Goal: Find specific page/section: Find specific page/section

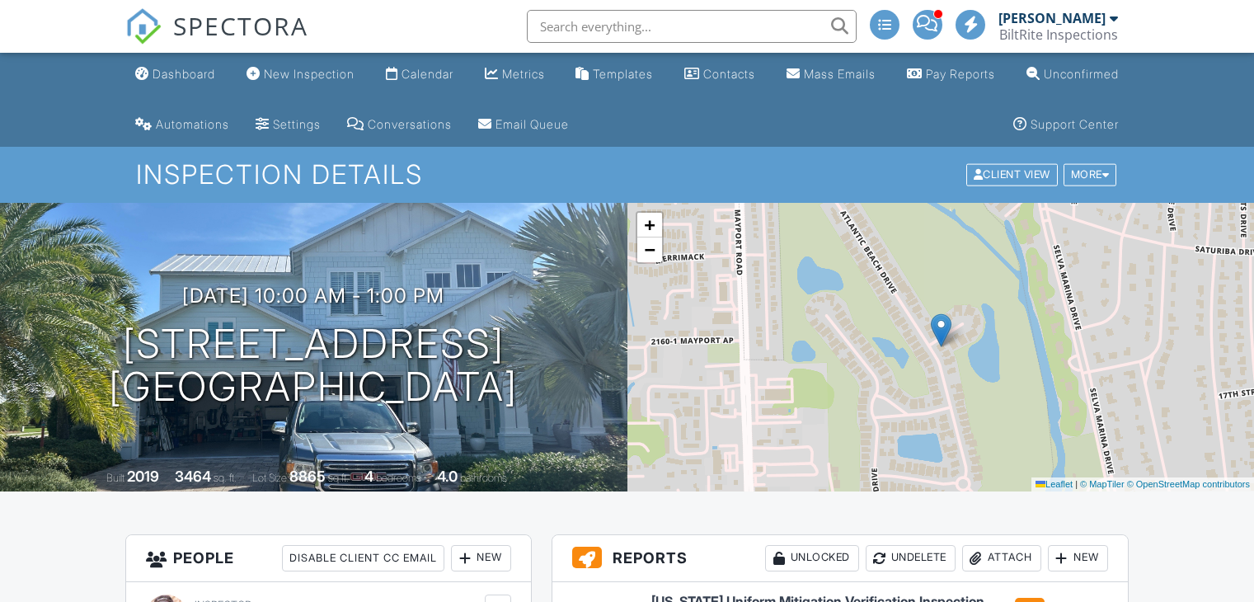
click at [647, 13] on input "text" at bounding box center [692, 26] width 330 height 33
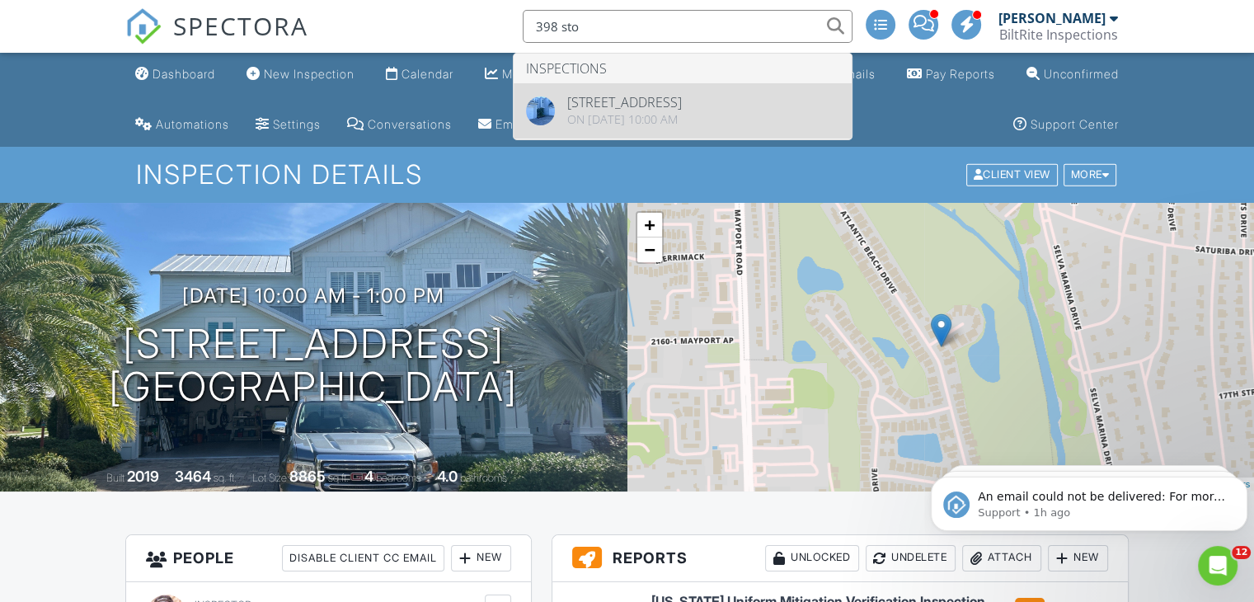
type input "398 sto"
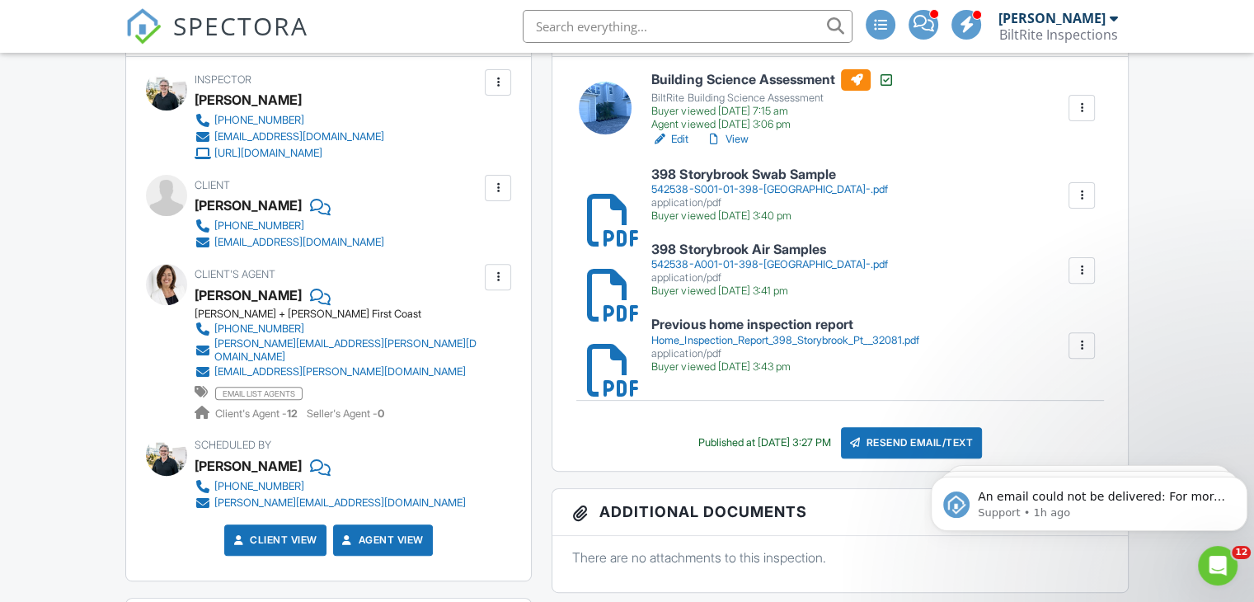
scroll to position [524, 0]
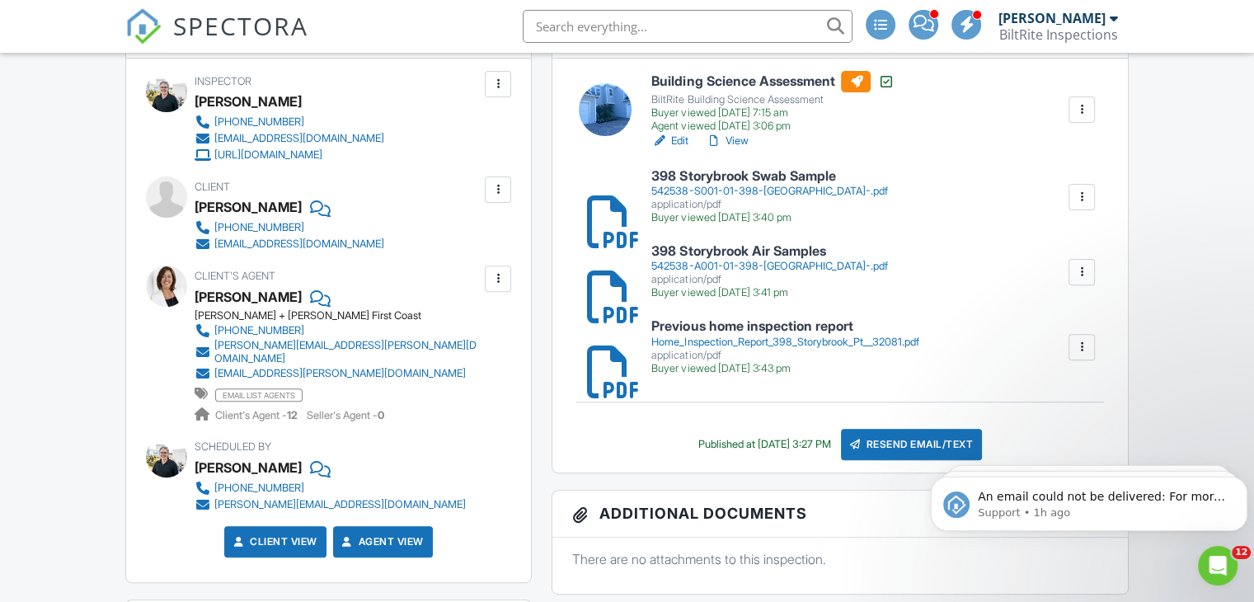
click at [739, 256] on h6 "398 Storybrook Air Samples" at bounding box center [770, 251] width 236 height 15
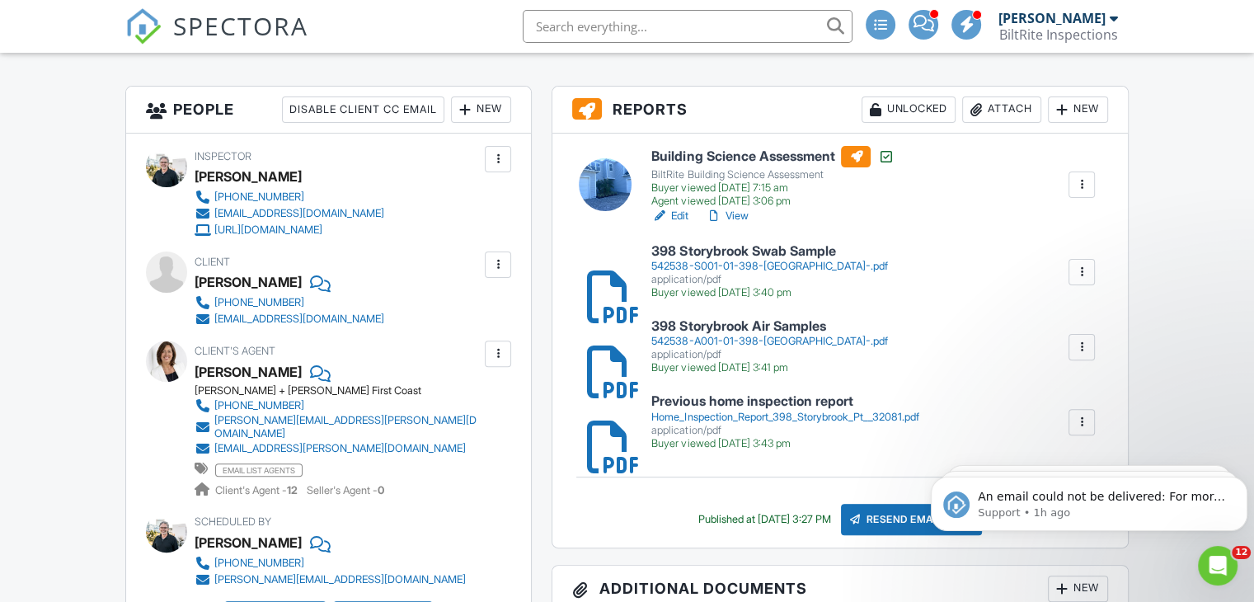
scroll to position [450, 0]
click at [759, 254] on h6 "398 Storybrook Swab Sample" at bounding box center [770, 250] width 236 height 15
click at [736, 201] on div "Agent viewed 08/25/2025 3:06 pm" at bounding box center [773, 200] width 242 height 13
